Goal: Task Accomplishment & Management: Manage account settings

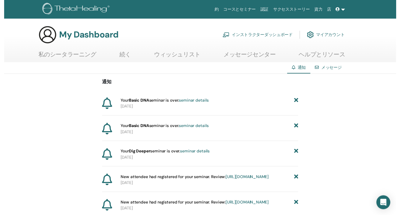
scroll to position [73, 0]
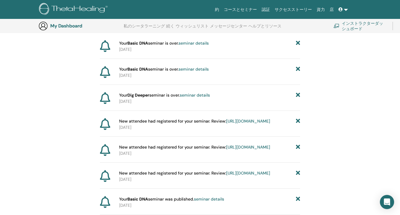
click at [125, 46] on span "Your Basic DNA seminar is over. seminar details" at bounding box center [164, 43] width 90 height 6
click at [169, 47] on p "2025-08-09" at bounding box center [209, 49] width 181 height 6
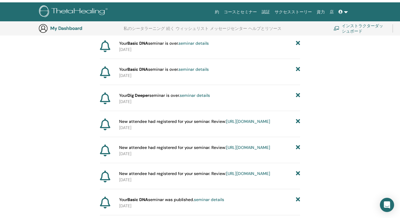
scroll to position [0, 0]
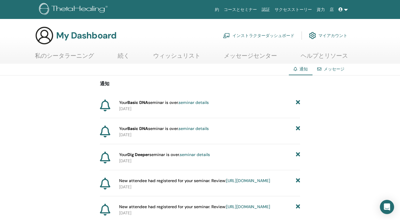
click at [263, 35] on link "インストラクターダッシュボード" at bounding box center [259, 35] width 72 height 13
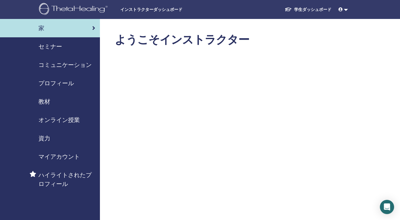
click at [48, 45] on span "セミナー" at bounding box center [50, 46] width 24 height 9
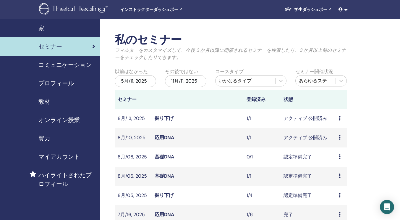
click at [341, 138] on div "プレビュー 編集 出席者 キャンセル" at bounding box center [341, 137] width 5 height 7
click at [341, 163] on link "出席者" at bounding box center [338, 161] width 14 height 6
click at [340, 119] on icon at bounding box center [340, 118] width 2 height 5
click at [345, 125] on link "プレビュー" at bounding box center [342, 123] width 24 height 6
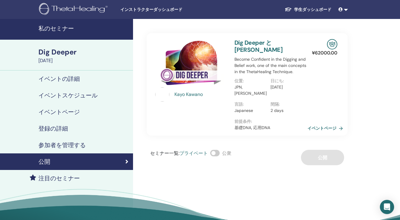
click at [326, 124] on link "イベントページ" at bounding box center [327, 128] width 38 height 9
